Goal: Task Accomplishment & Management: Use online tool/utility

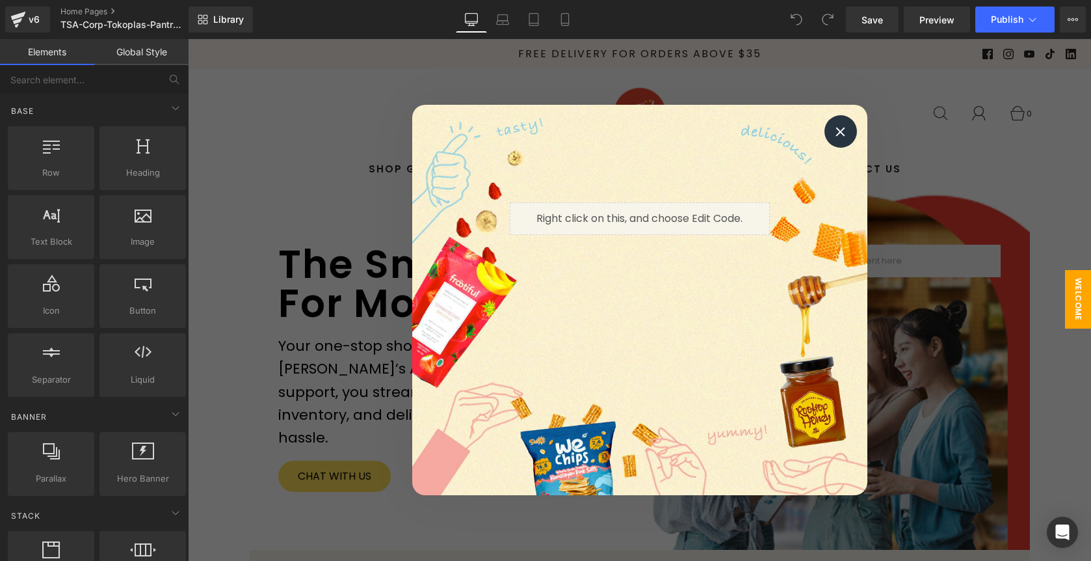
click at [842, 135] on icon at bounding box center [841, 132] width 10 height 10
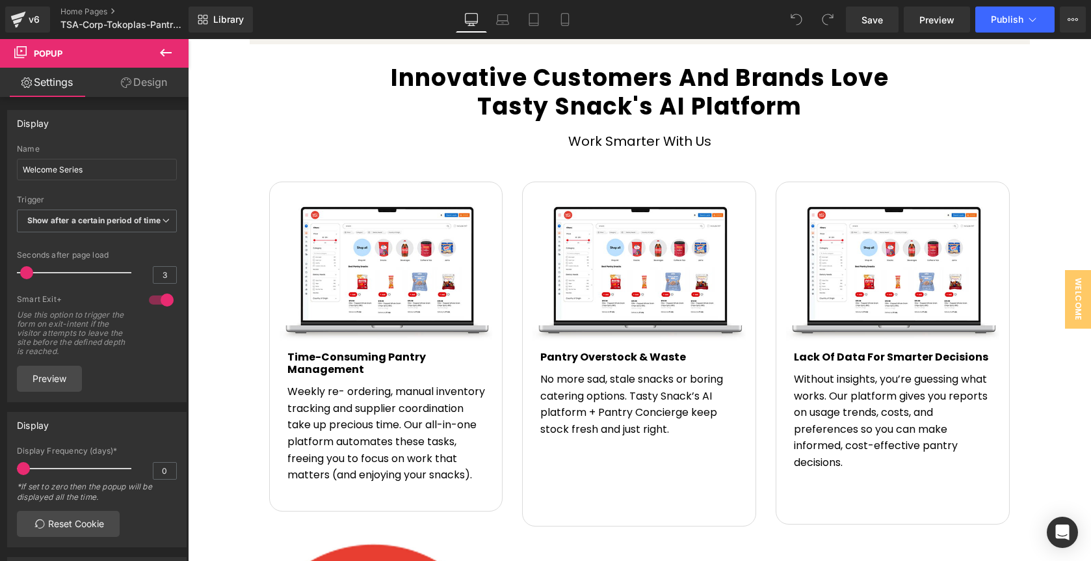
scroll to position [1663, 0]
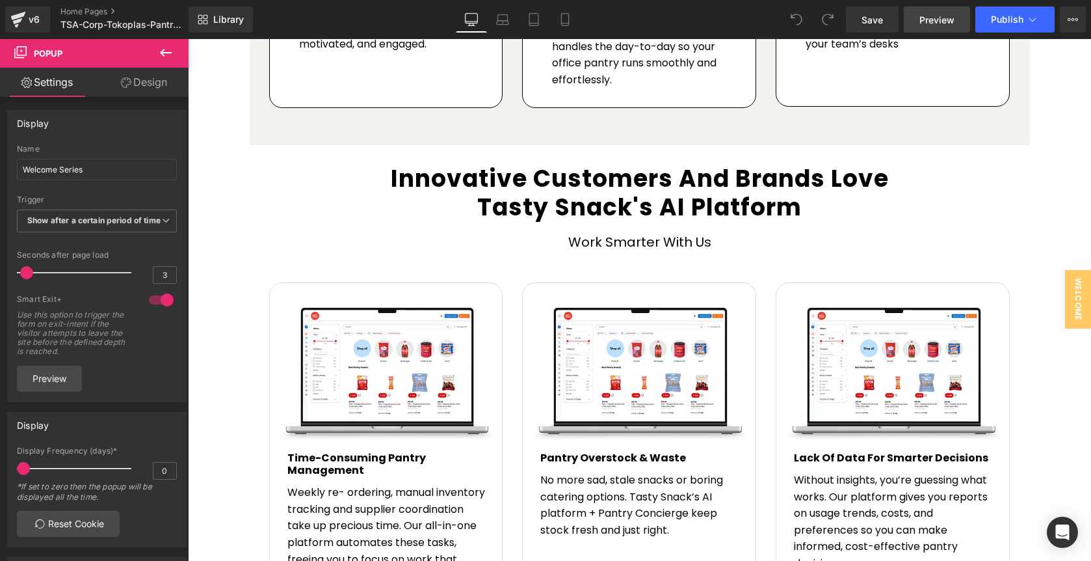
click at [942, 22] on span "Preview" at bounding box center [937, 20] width 35 height 14
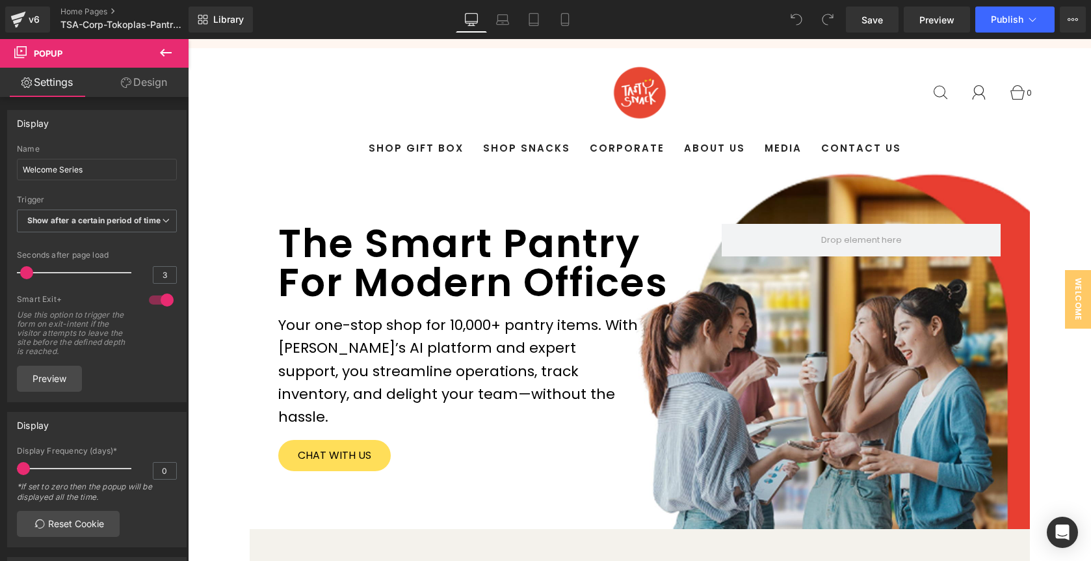
scroll to position [0, 0]
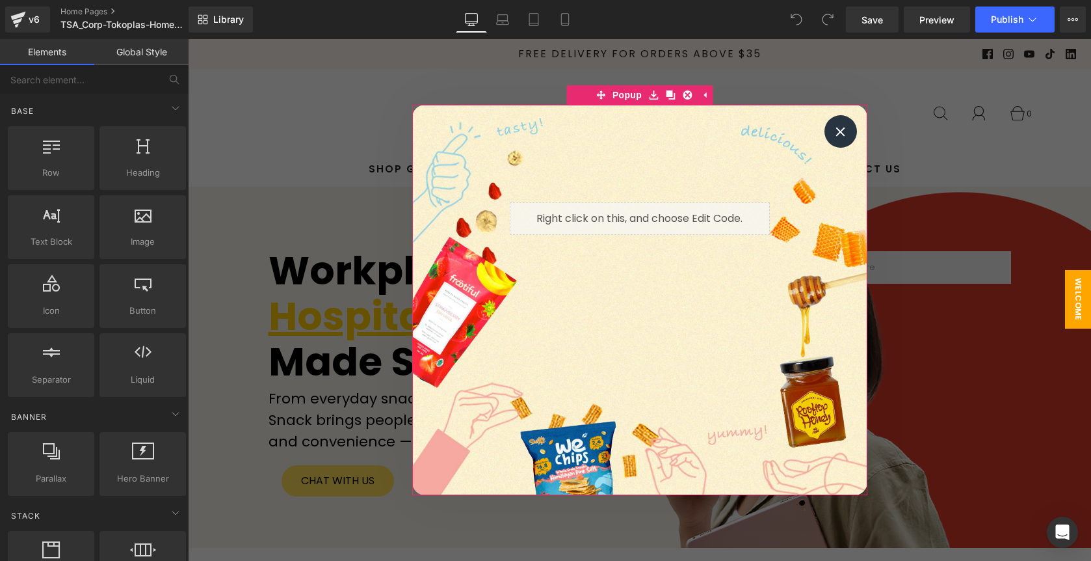
click at [844, 129] on icon at bounding box center [841, 132] width 10 height 10
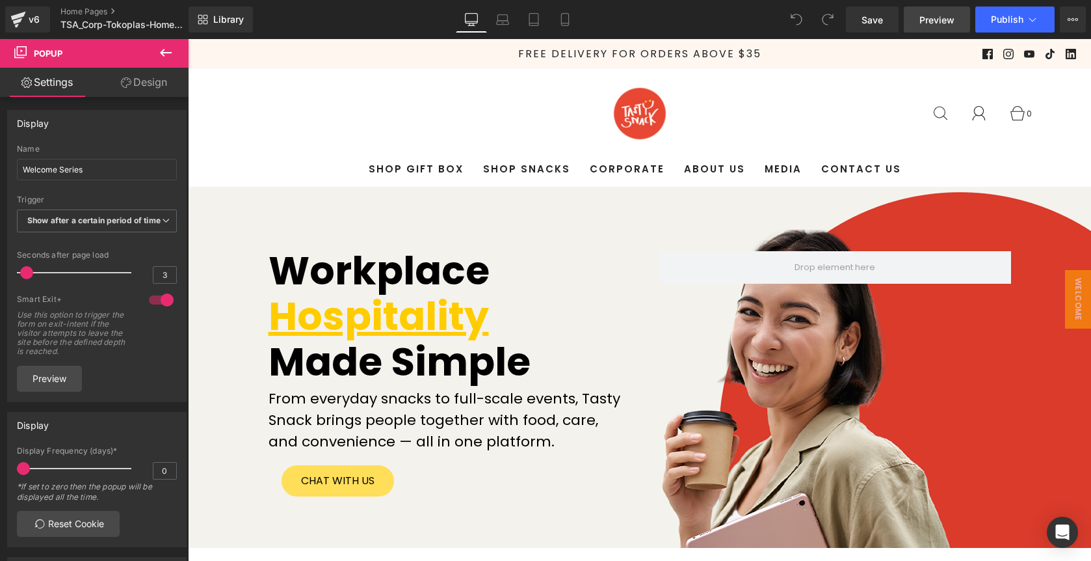
click at [938, 24] on span "Preview" at bounding box center [937, 20] width 35 height 14
